Goal: Find specific fact: Find specific fact

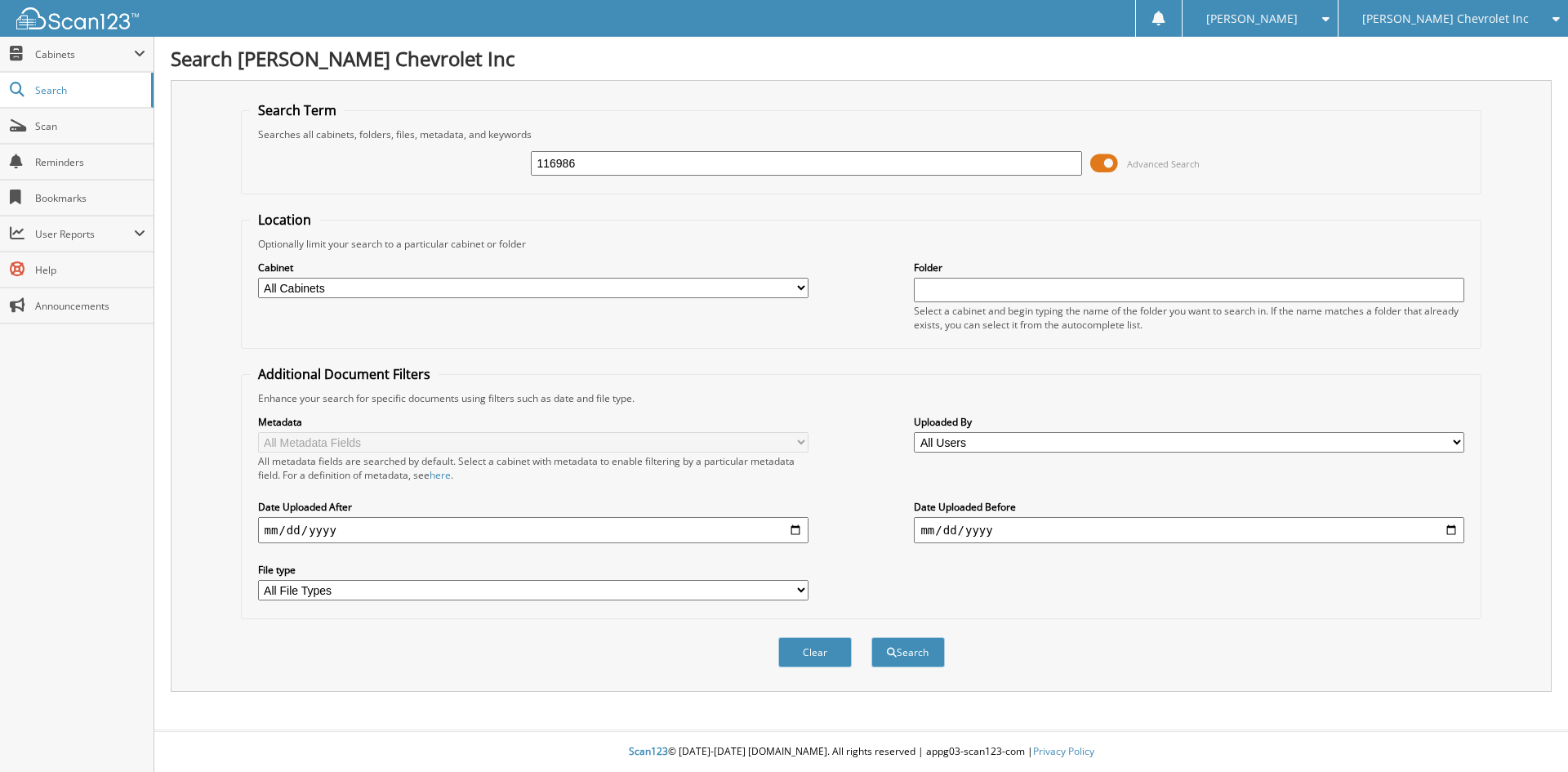
type input "116986"
click at [872, 637] on button "Search" at bounding box center [908, 652] width 73 height 30
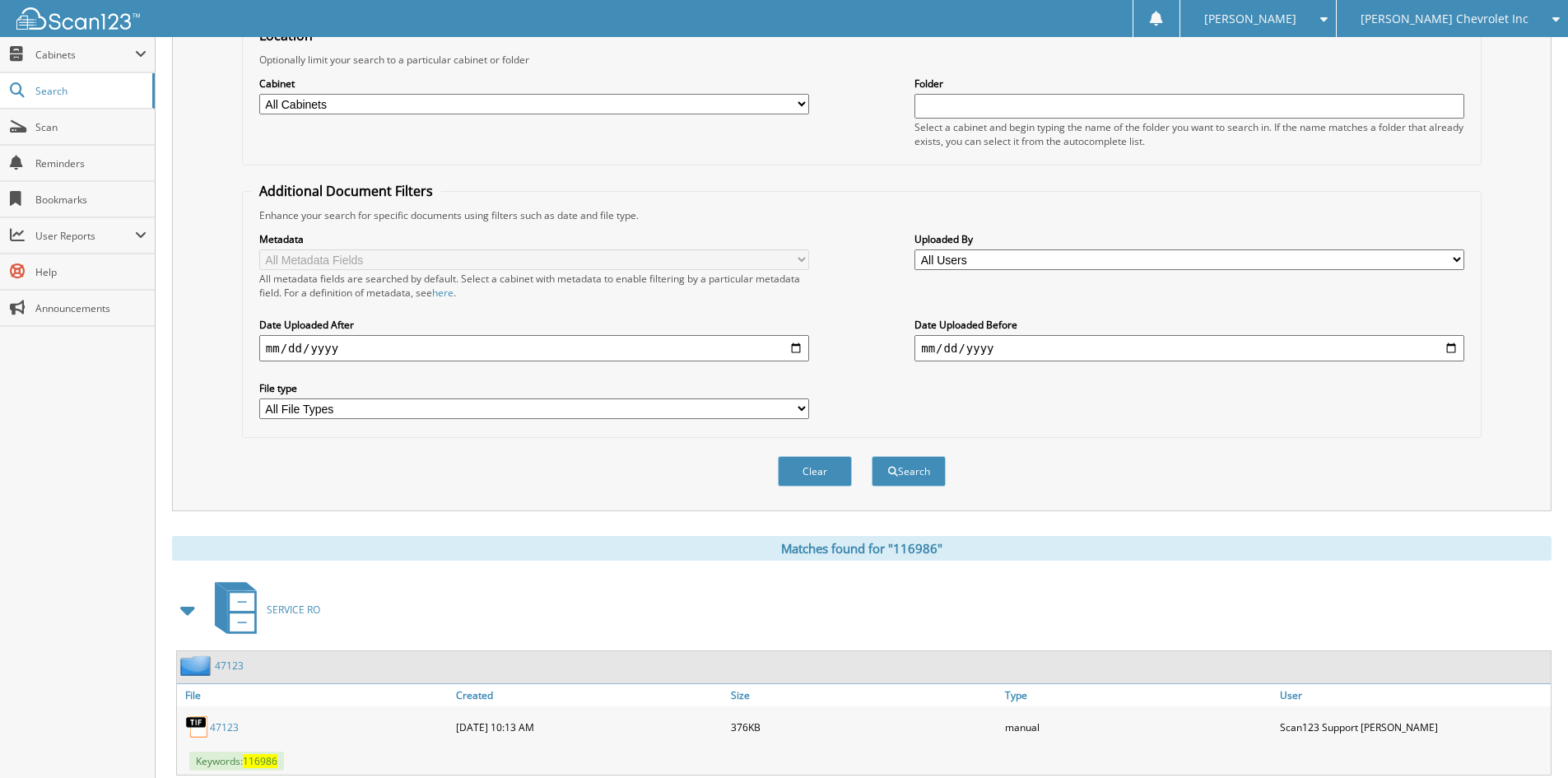
scroll to position [329, 0]
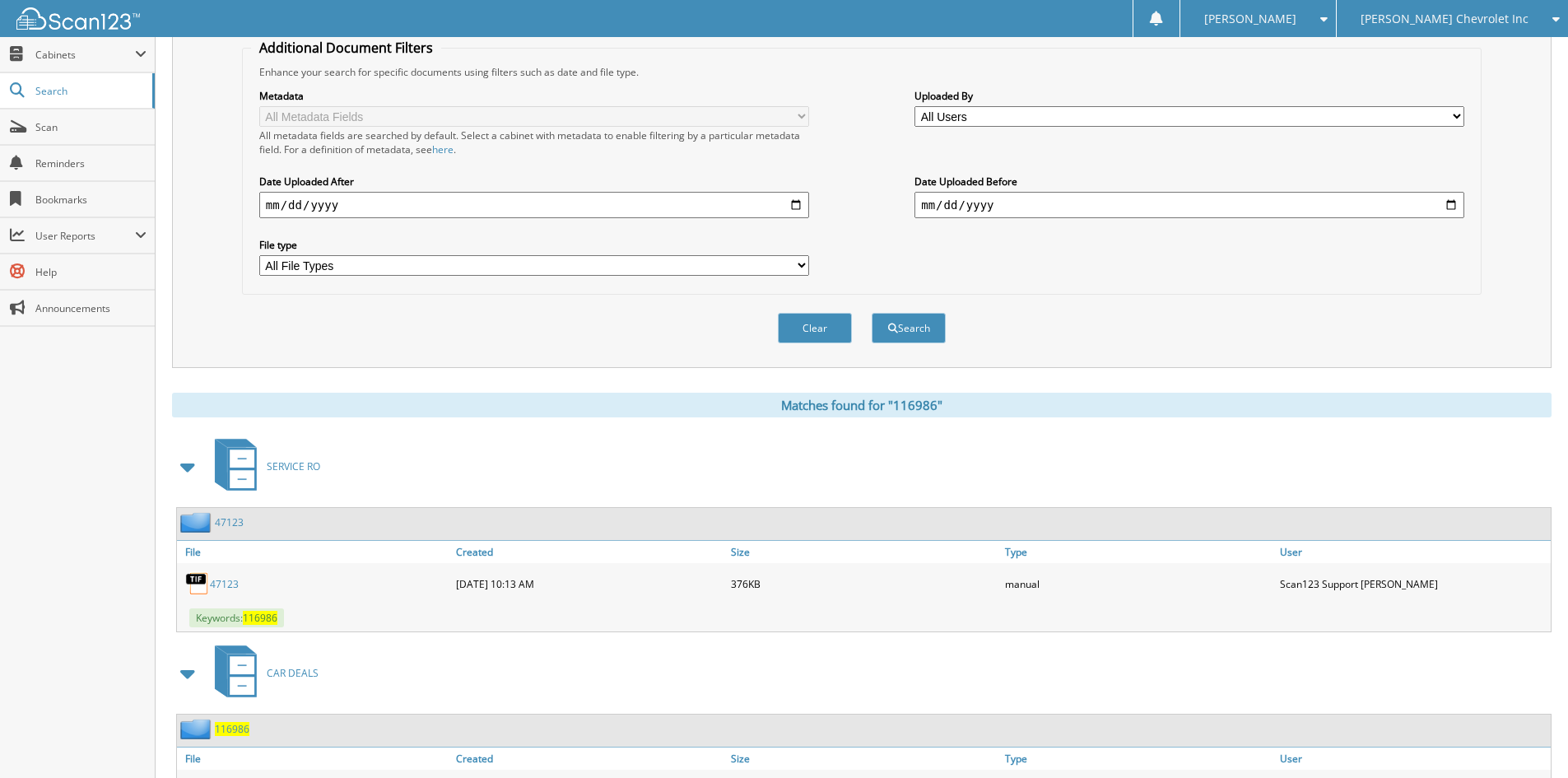
click at [189, 468] on span at bounding box center [189, 466] width 23 height 30
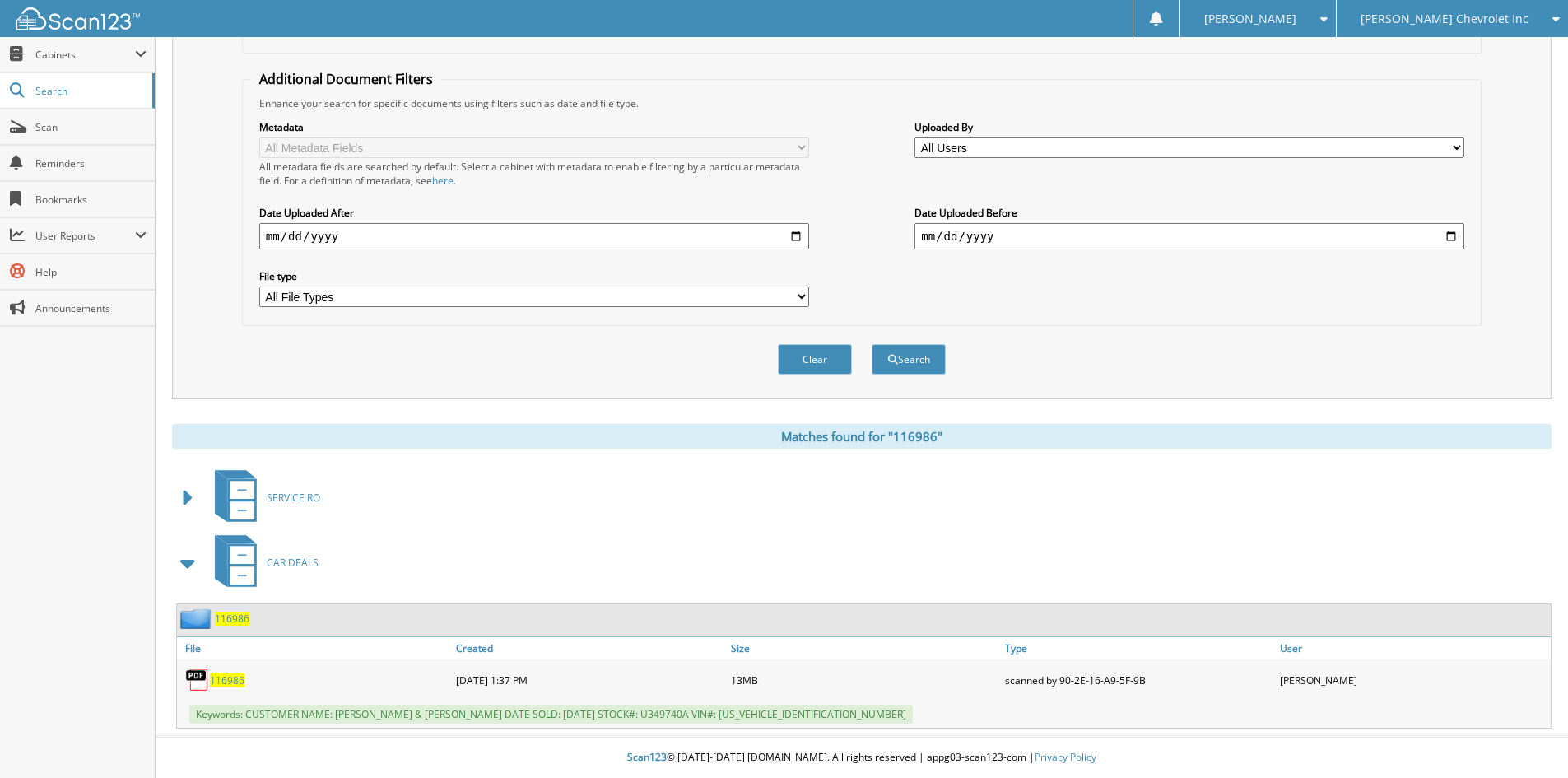
scroll to position [299, 0]
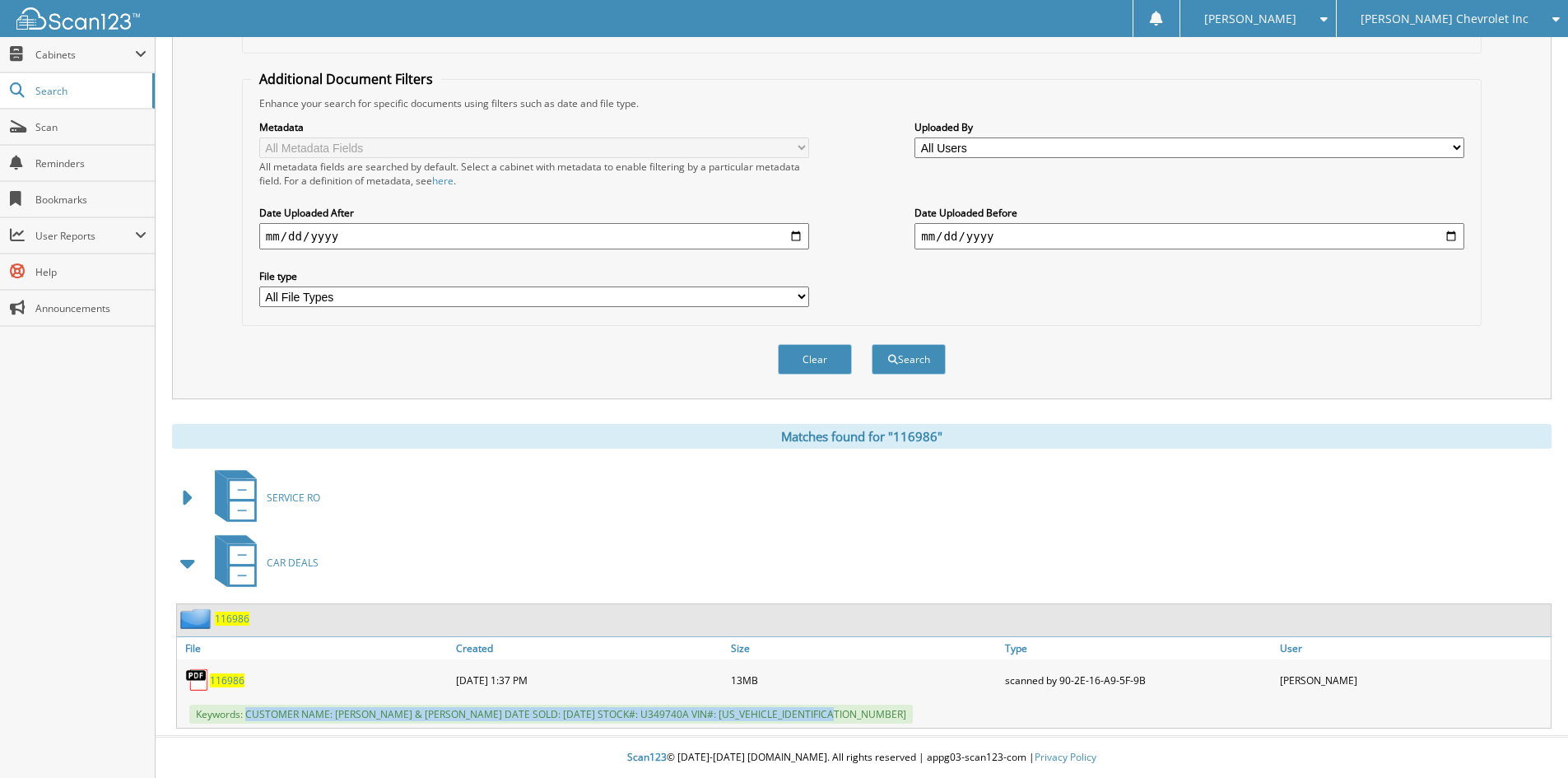
drag, startPoint x: 247, startPoint y: 712, endPoint x: 916, endPoint y: 706, distance: 669.0
click at [916, 706] on div "Keywords: CUSTOMER NAME: AUSTIN HANSON & JESSICA BECKER DATE SOLD: 08/26/2025 S…" at bounding box center [864, 713] width 1373 height 27
copy span "CUSTOMER NAME: AUSTIN HANSON & JESSICA BECKER DATE SOLD: 08/26/2025 STOCK#: U34…"
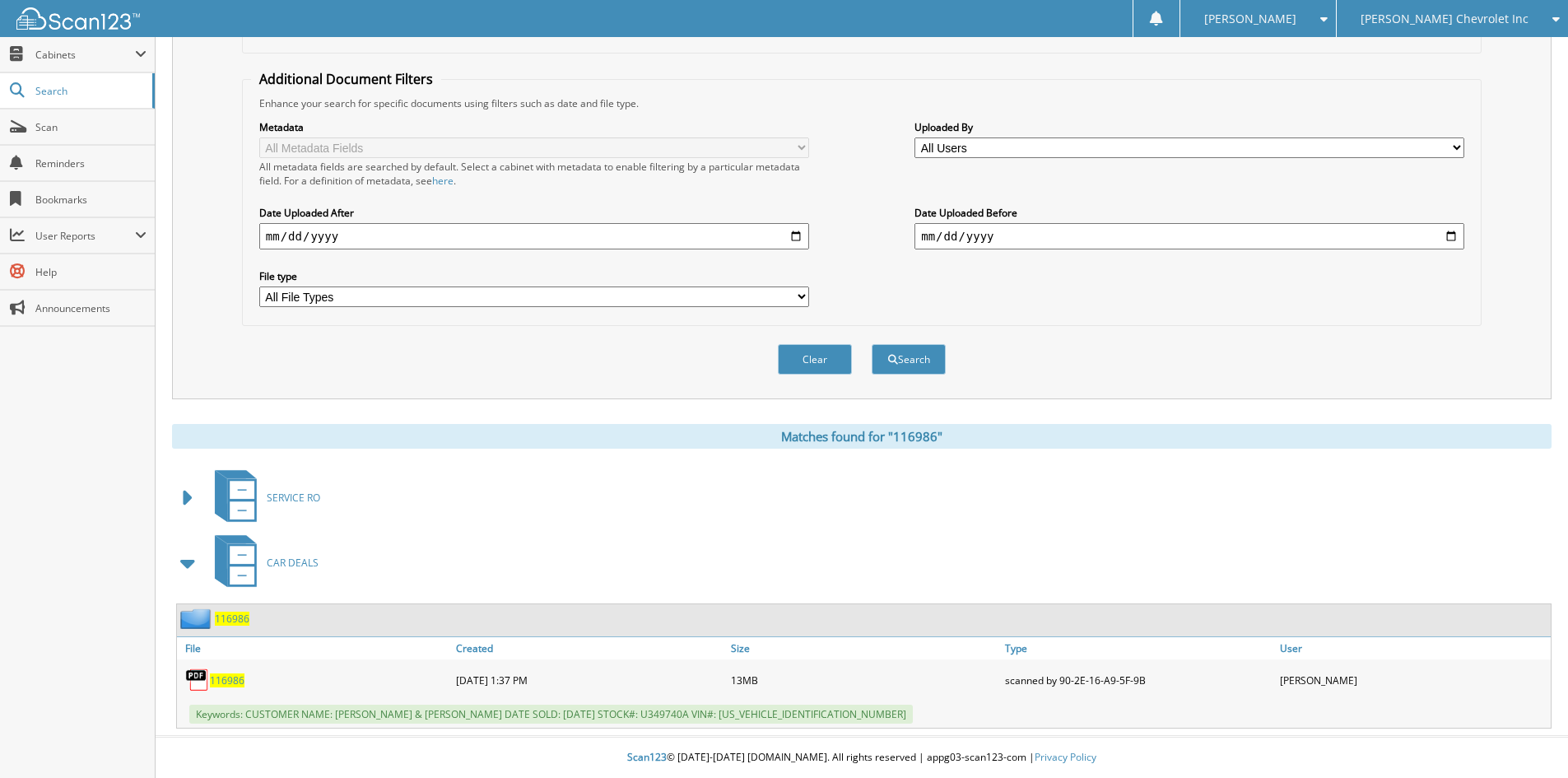
click at [1269, 395] on div "Search Term Searches all cabinets, folders, files, metadata, and keywords 11698…" at bounding box center [861, 91] width 1379 height 616
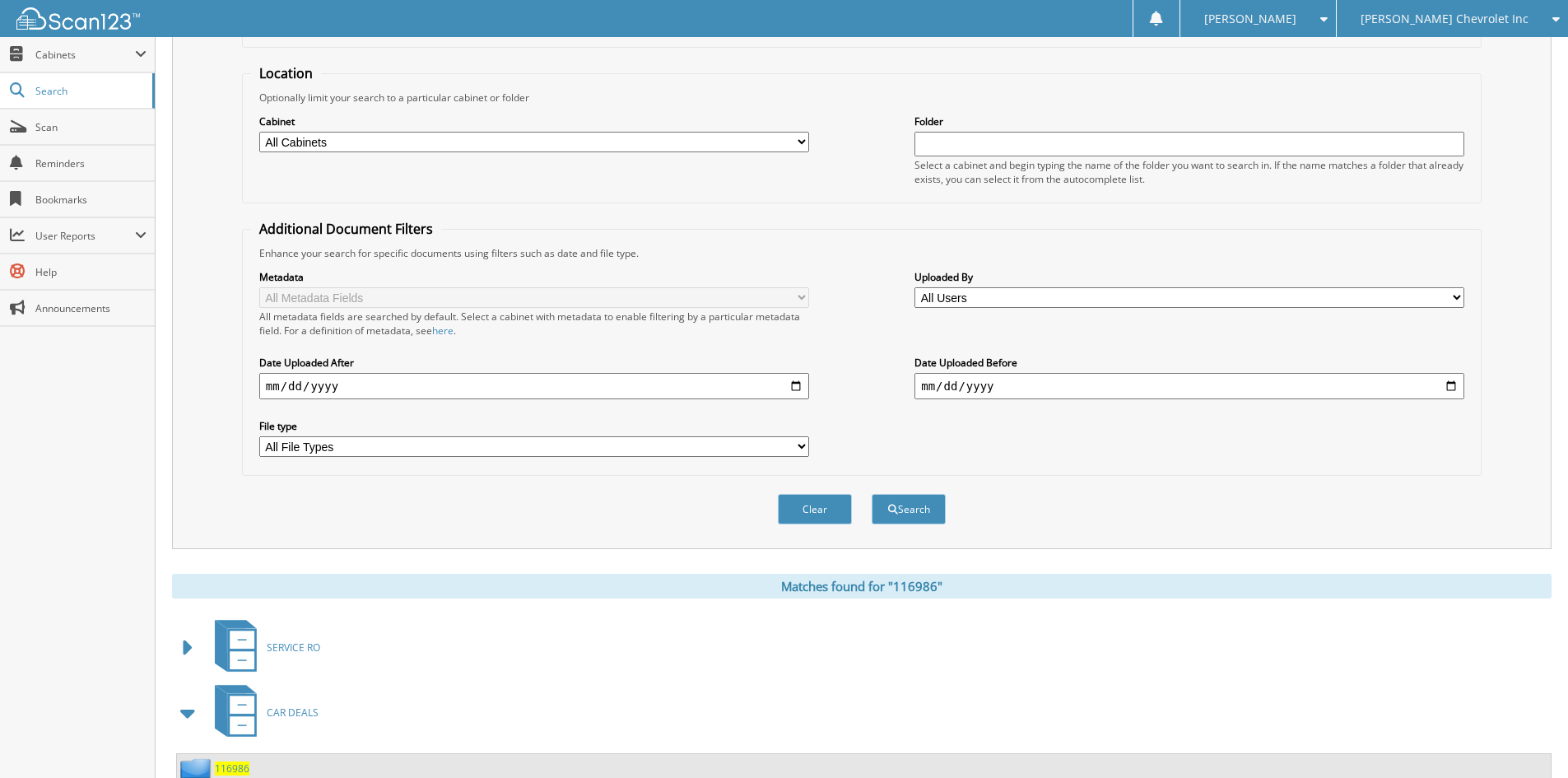
scroll to position [0, 0]
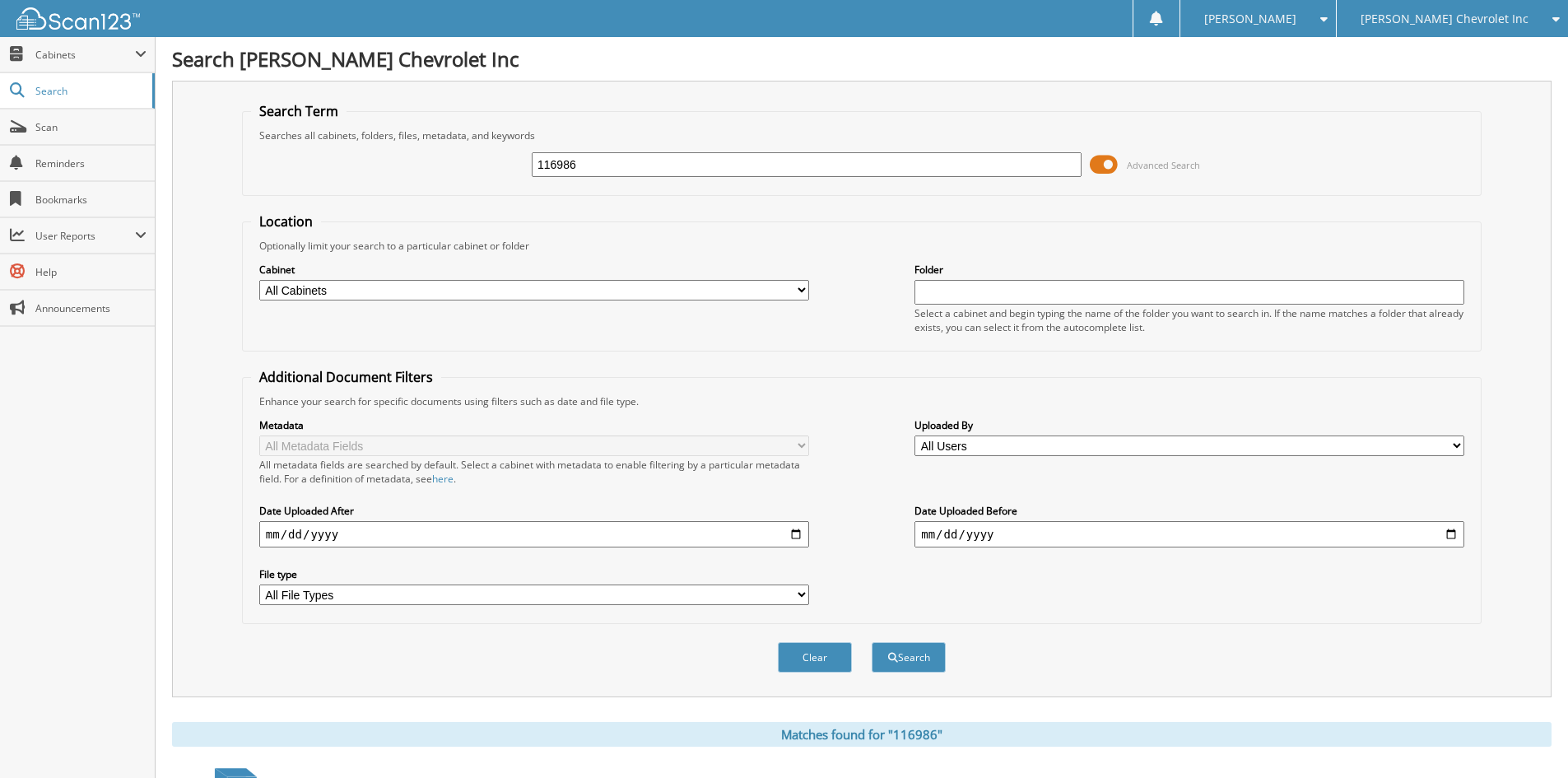
drag, startPoint x: 681, startPoint y: 171, endPoint x: 187, endPoint y: 147, distance: 494.6
click at [197, 152] on div "Search Term Searches all cabinets, folders, files, metadata, and keywords 11698…" at bounding box center [861, 389] width 1379 height 616
type input "116889"
click at [871, 642] on button "Search" at bounding box center [908, 657] width 74 height 31
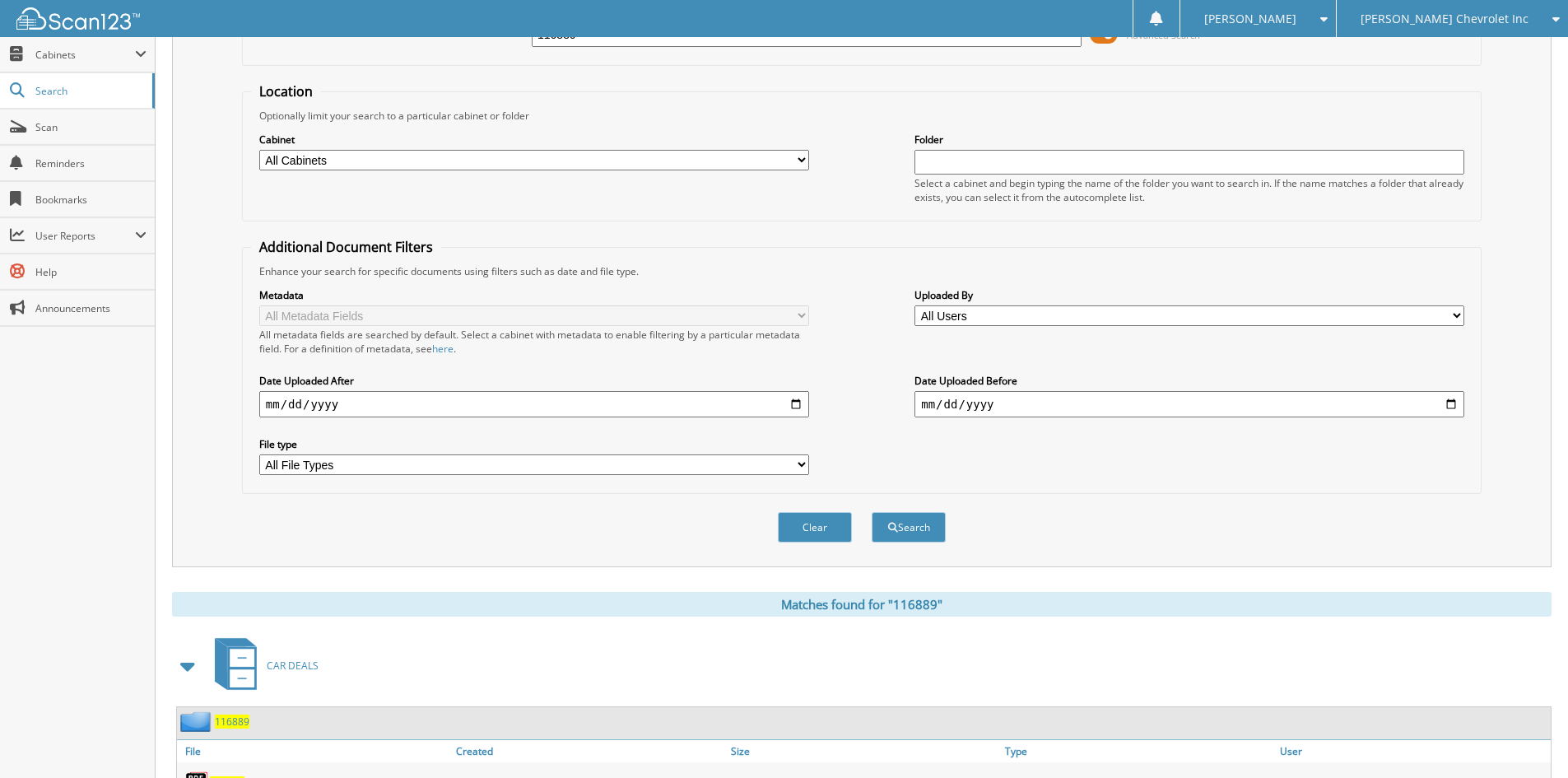
scroll to position [329, 0]
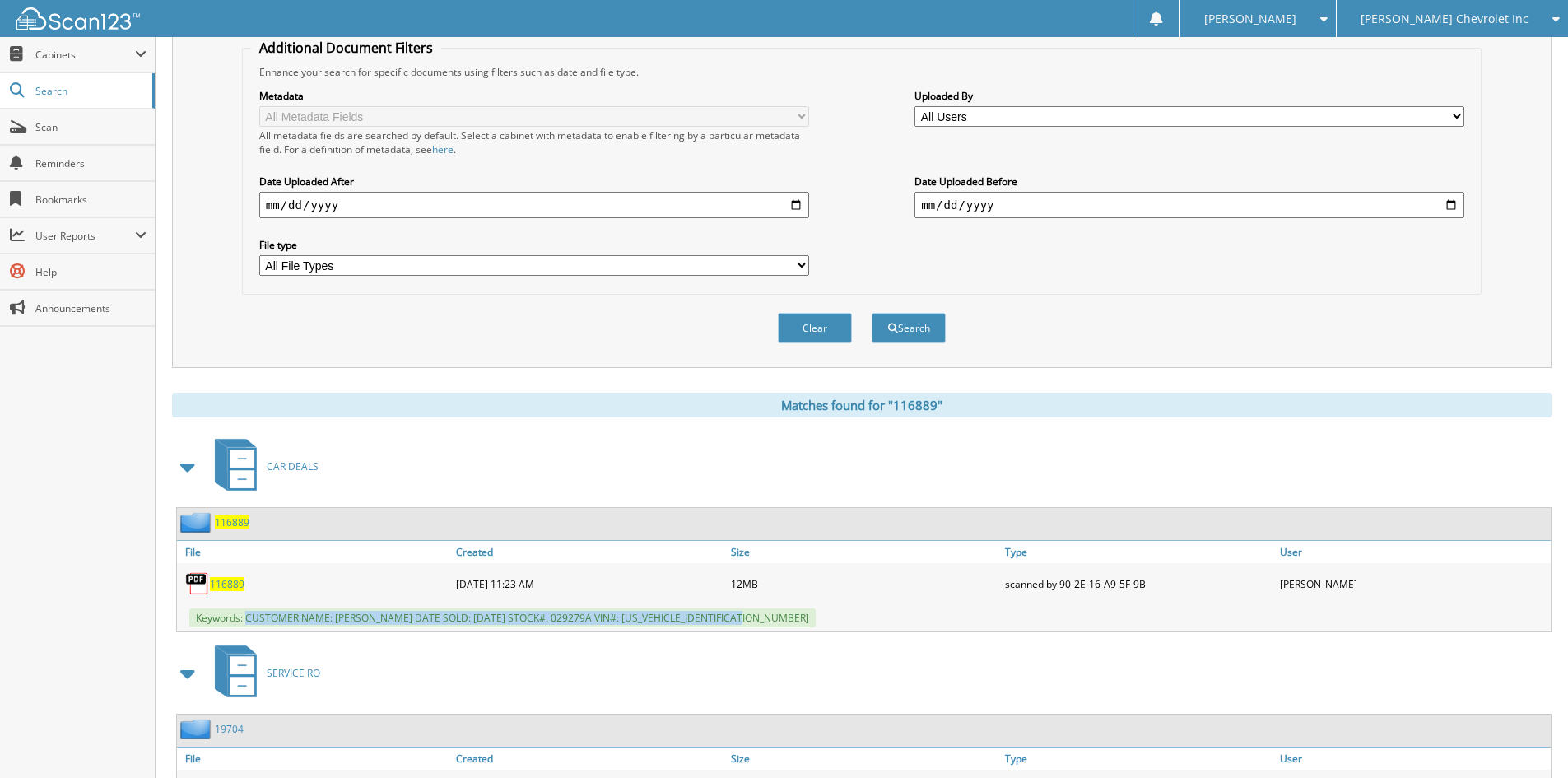
drag, startPoint x: 248, startPoint y: 616, endPoint x: 784, endPoint y: 621, distance: 536.0
click at [784, 621] on div "Keywords: CUSTOMER NAME: [PERSON_NAME] DATE SOLD: [DATE] STOCK#: 029279A VIN#: …" at bounding box center [864, 617] width 1373 height 27
copy span "CUSTOMER NAME: [PERSON_NAME] DATE SOLD: [DATE] STOCK#: 029279A VIN#: [US_VEHICL…"
click at [1435, 21] on span "[PERSON_NAME] Chevrolet Inc" at bounding box center [1444, 19] width 168 height 10
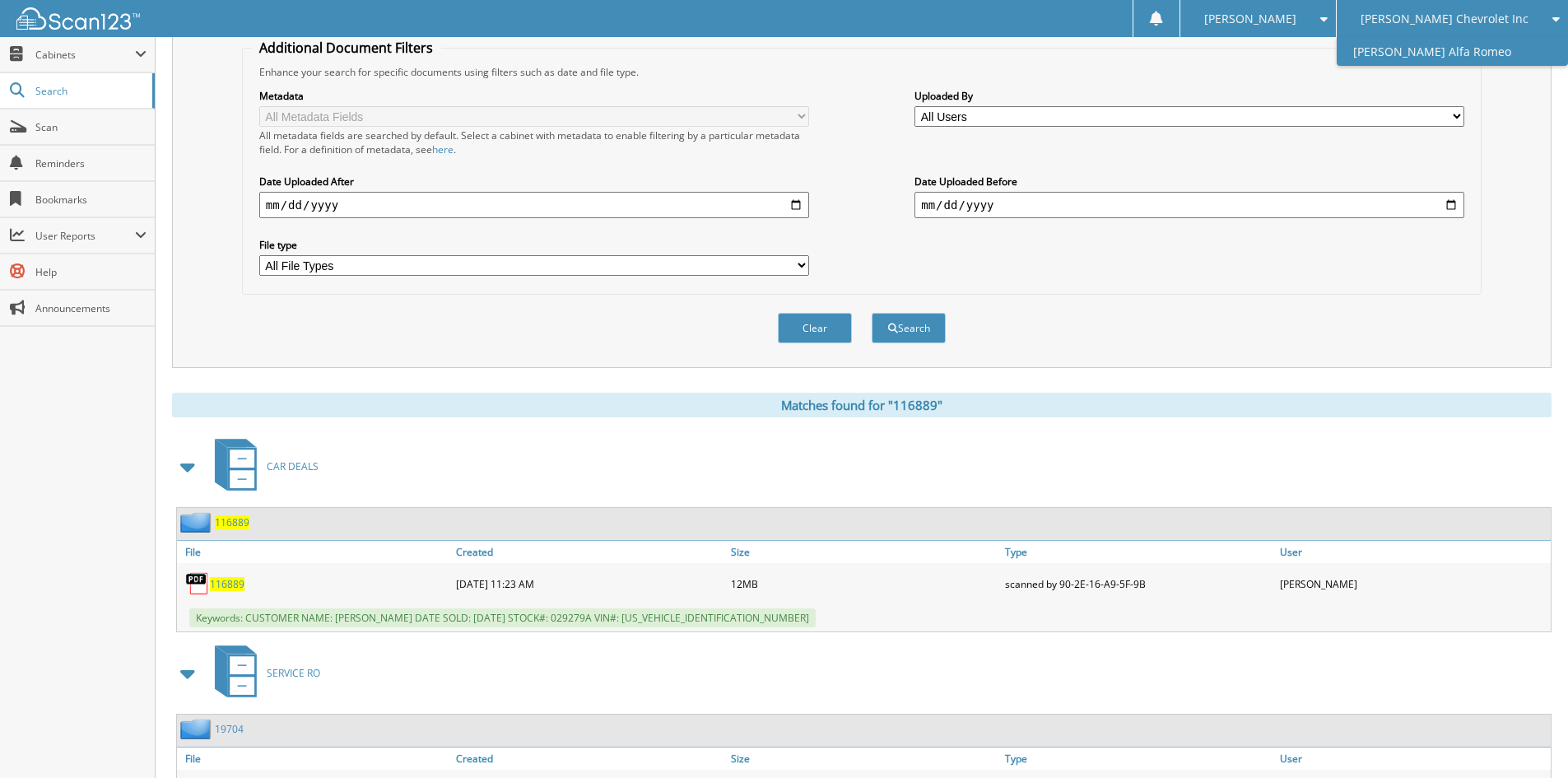
click at [1437, 48] on link "[PERSON_NAME] Alfa Romeo" at bounding box center [1451, 51] width 231 height 29
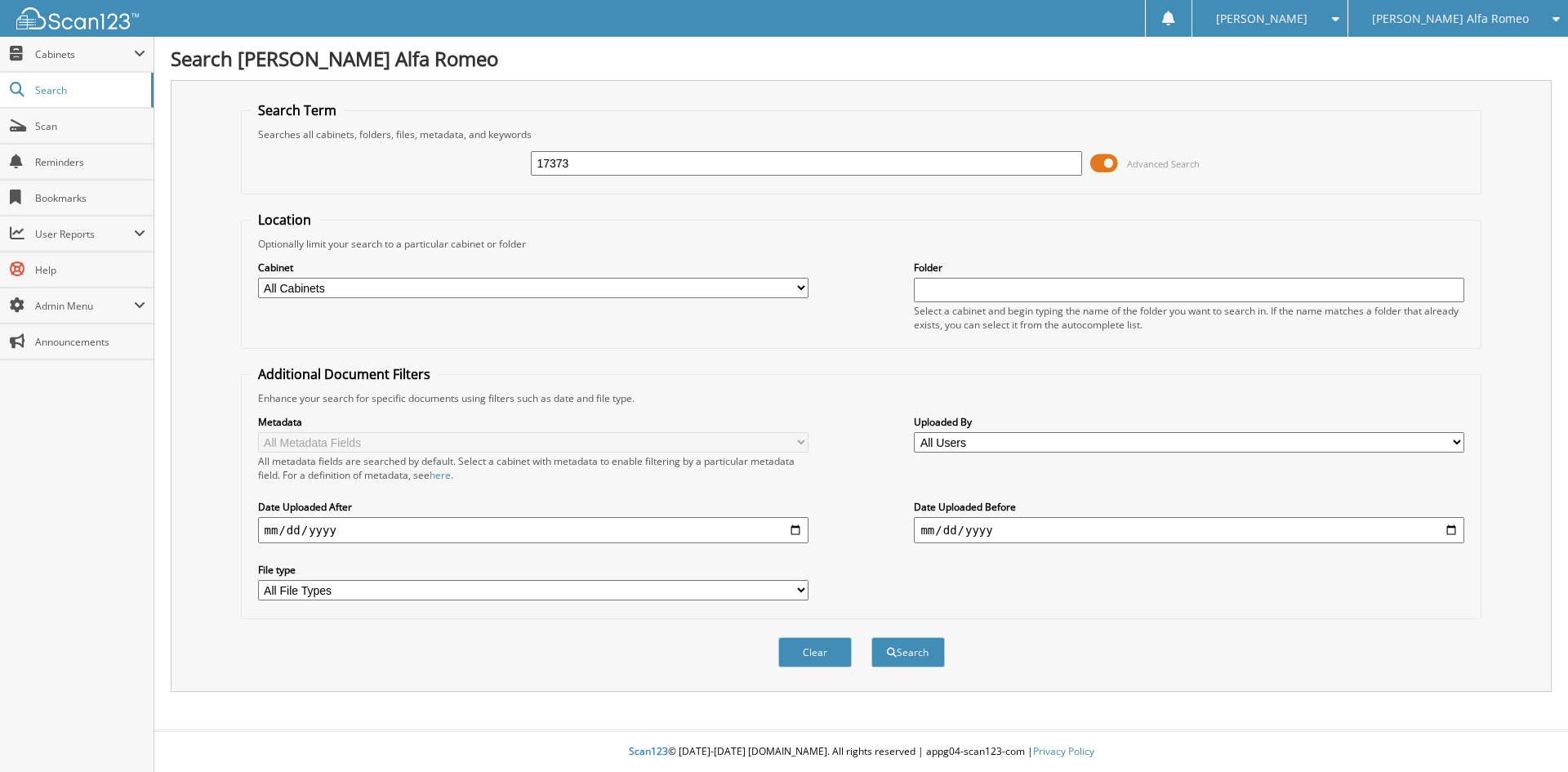
type input "17373"
click at [872, 637] on button "Search" at bounding box center [908, 652] width 73 height 30
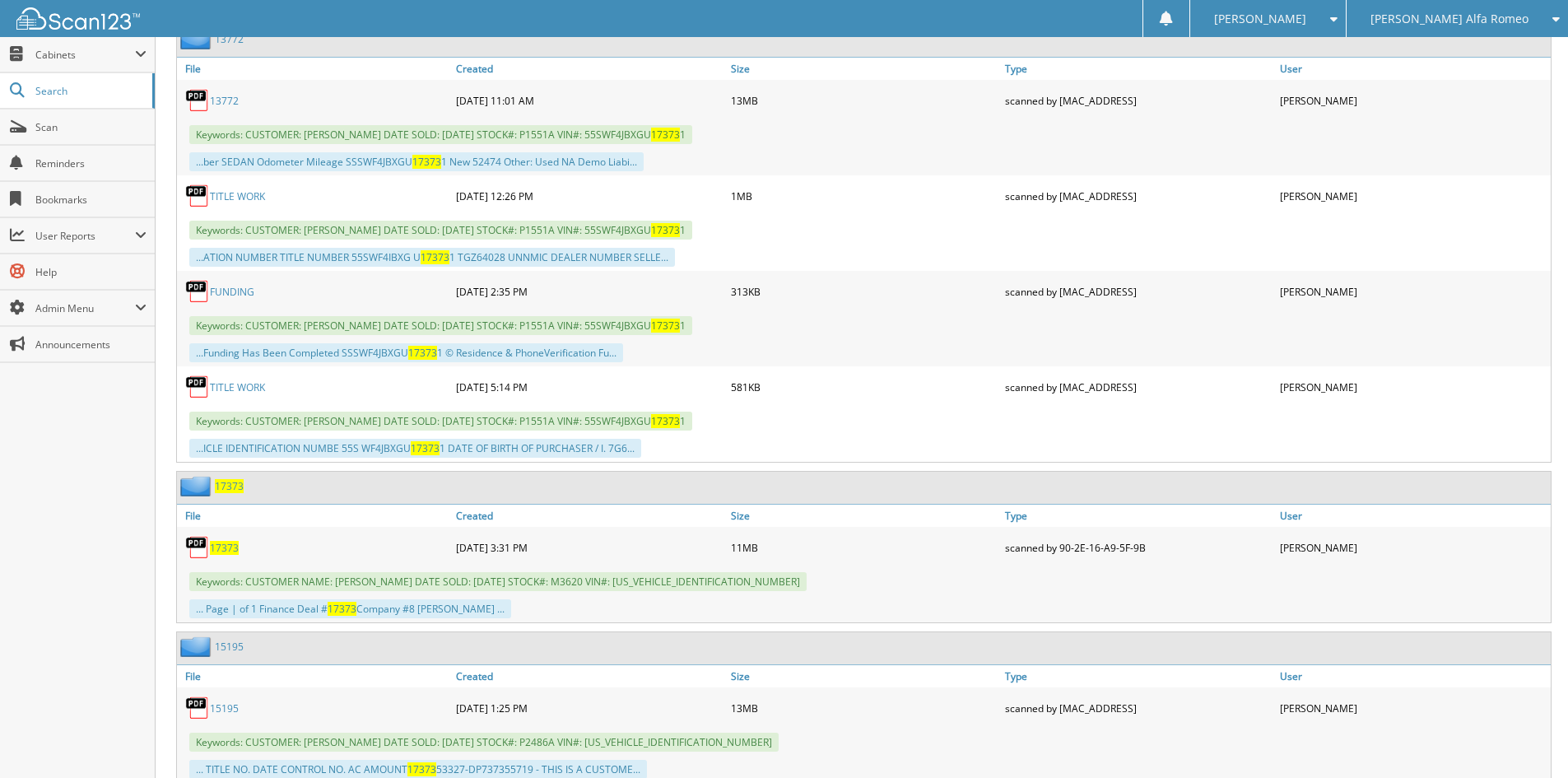
scroll to position [823, 0]
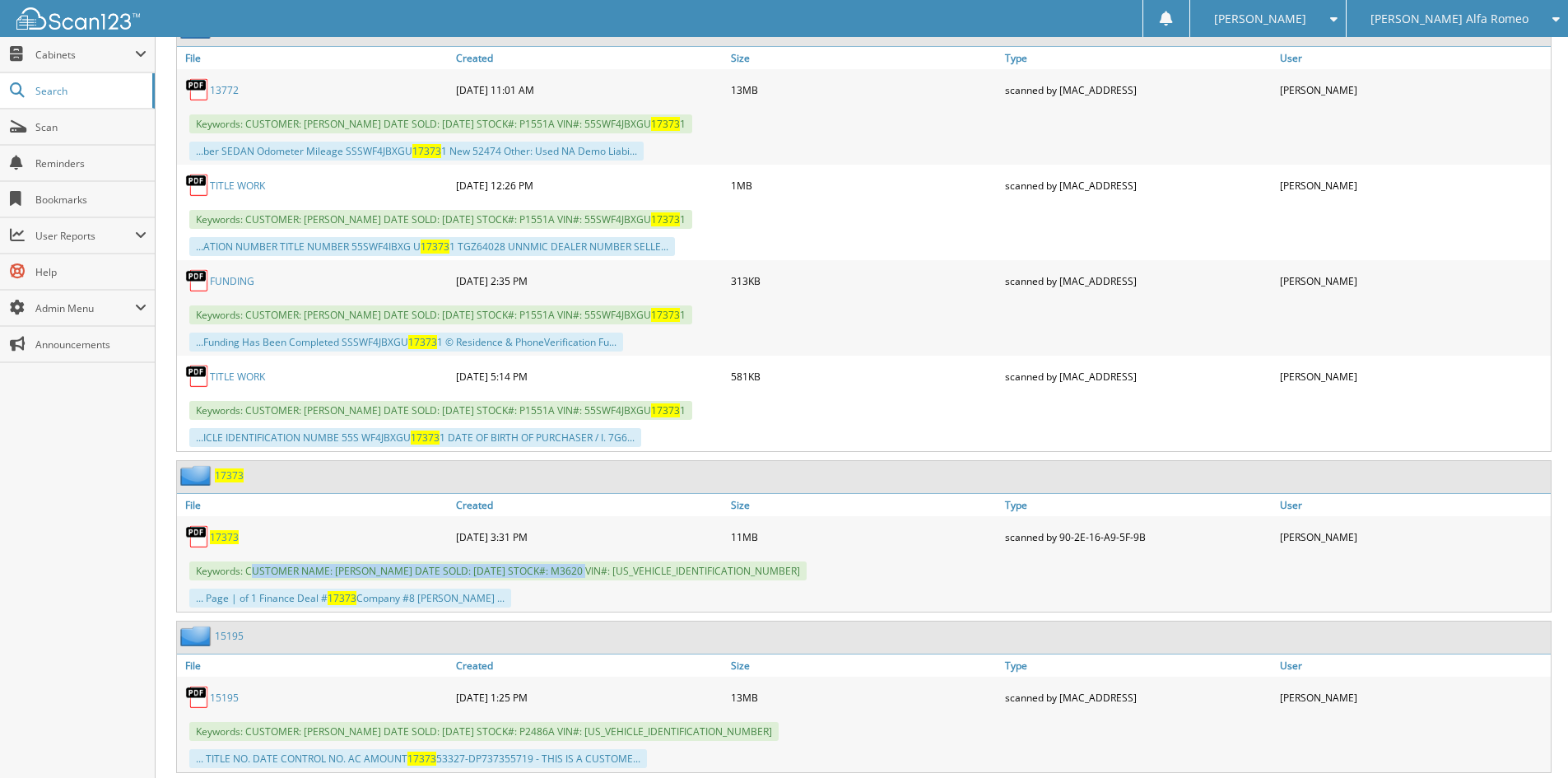
drag, startPoint x: 250, startPoint y: 570, endPoint x: 578, endPoint y: 571, distance: 328.0
click at [585, 573] on span "Keywords: CUSTOMER NAME: PENNY BROCKSMITH DATE SOLD: 09/12/2025 STOCK#: M3620 V…" at bounding box center [497, 571] width 617 height 19
click at [533, 573] on span "Keywords: CUSTOMER NAME: PENNY BROCKSMITH DATE SOLD: 09/12/2025 STOCK#: M3620 V…" at bounding box center [497, 571] width 617 height 19
drag, startPoint x: 248, startPoint y: 575, endPoint x: 758, endPoint y: 568, distance: 510.0
click at [758, 568] on div "Keywords: CUSTOMER NAME: PENNY BROCKSMITH DATE SOLD: 09/12/2025 STOCK#: M3620 V…" at bounding box center [864, 571] width 1373 height 27
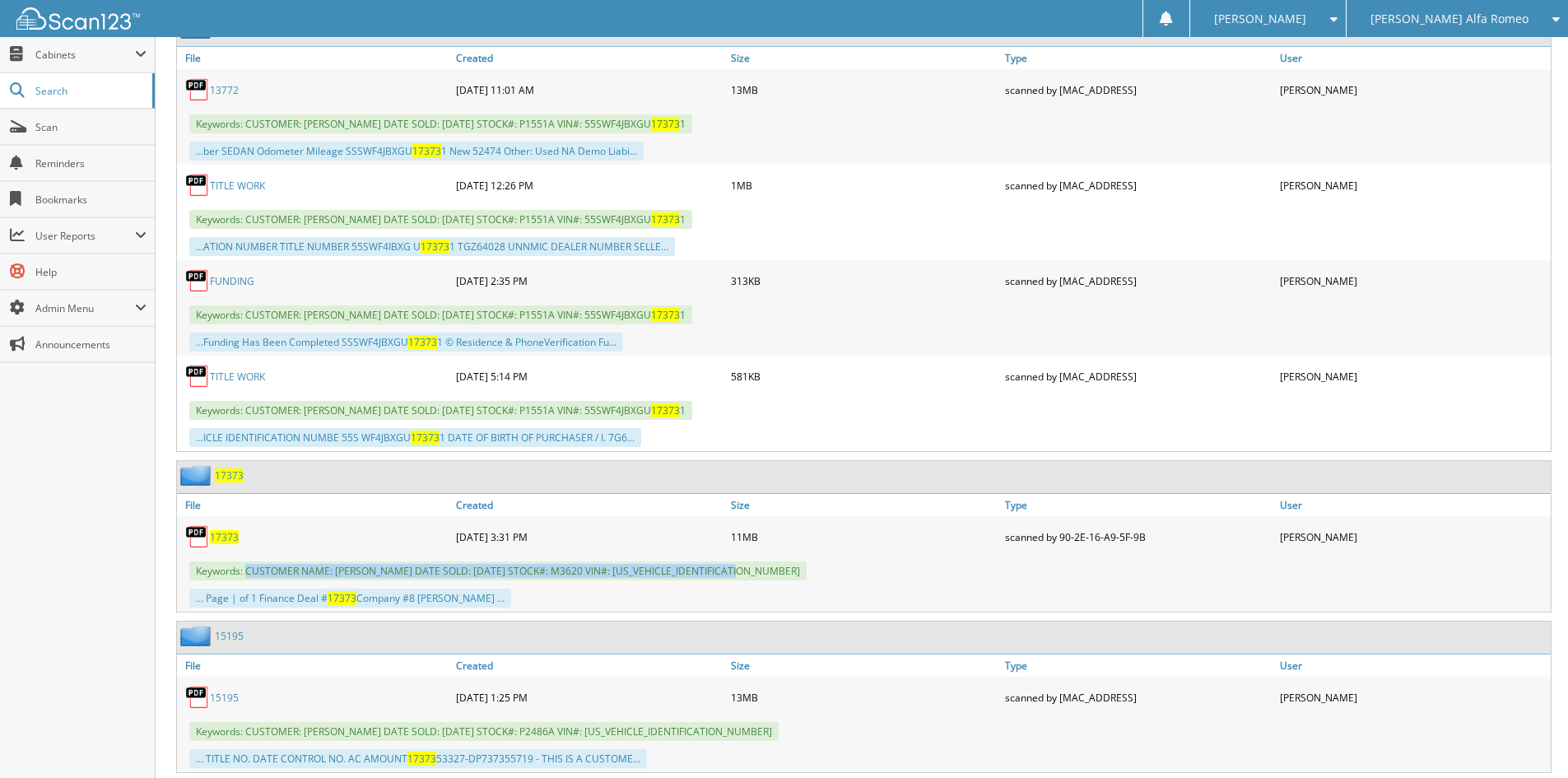
copy span "CUSTOMER NAME: PENNY BROCKSMITH DATE SOLD: 09/12/2025 STOCK#: M3620 VIN#: 3GNKB…"
click at [1503, 24] on span "[PERSON_NAME] Alfa Romeo" at bounding box center [1449, 19] width 158 height 10
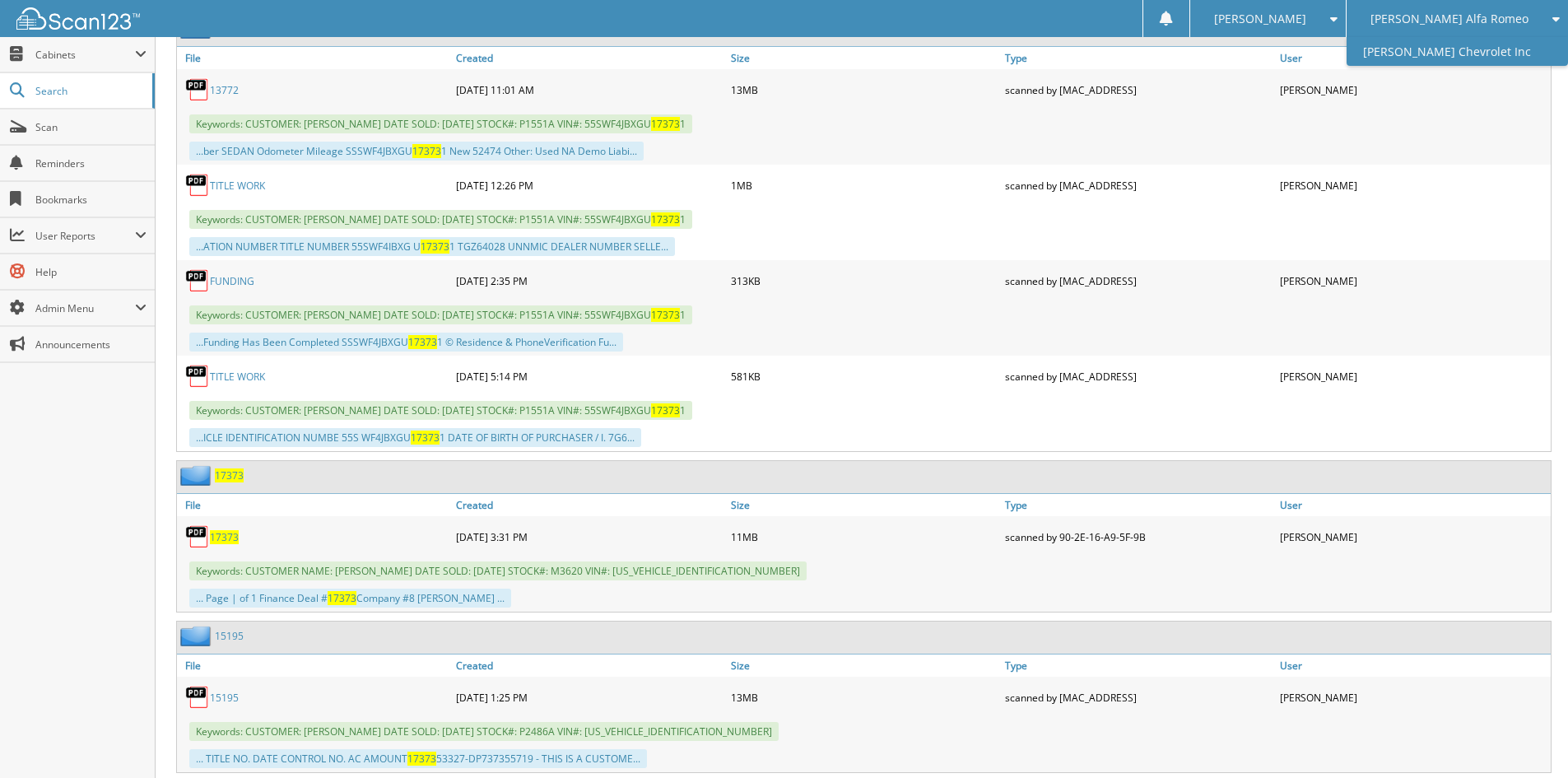
click at [1503, 46] on link "[PERSON_NAME] Chevrolet Inc" at bounding box center [1456, 51] width 221 height 29
